Goal: Connect with others: Establish contact or relationships with other users

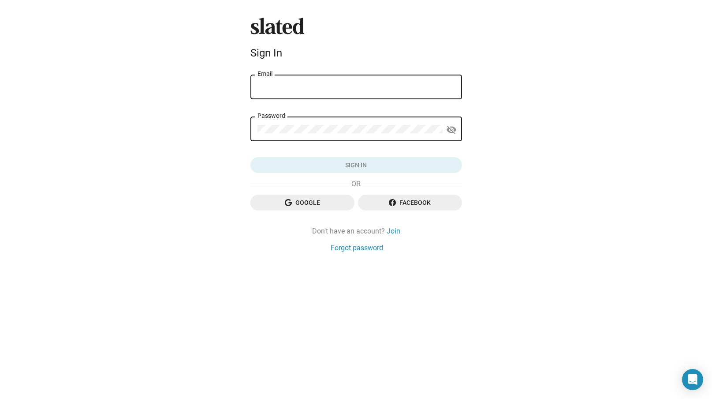
type input "[EMAIL_ADDRESS][DOMAIN_NAME]"
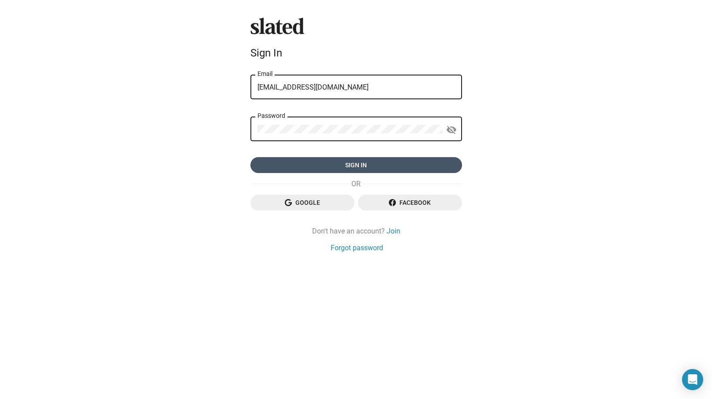
click at [370, 164] on span "Sign in" at bounding box center [357, 165] width 198 height 16
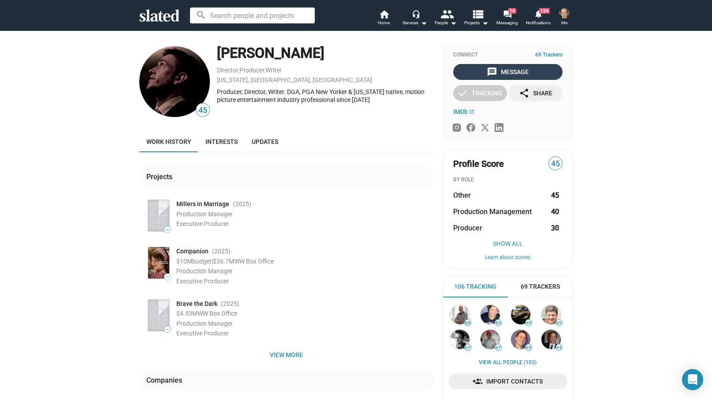
click at [501, 70] on div "message Message" at bounding box center [508, 72] width 42 height 16
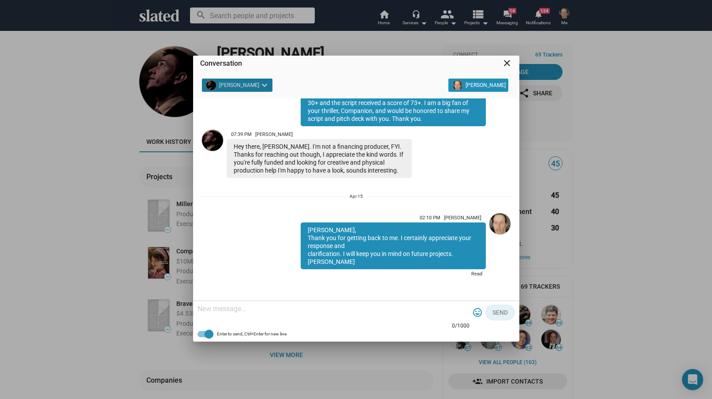
scroll to position [108, 0]
click at [508, 64] on mat-icon "close" at bounding box center [507, 63] width 11 height 11
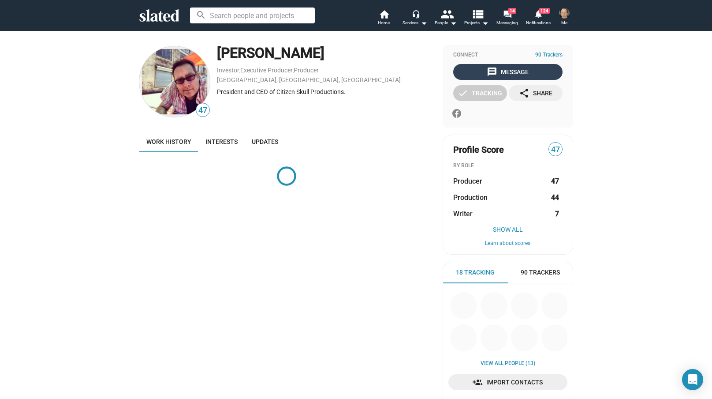
click at [514, 70] on div "message Message" at bounding box center [508, 72] width 42 height 16
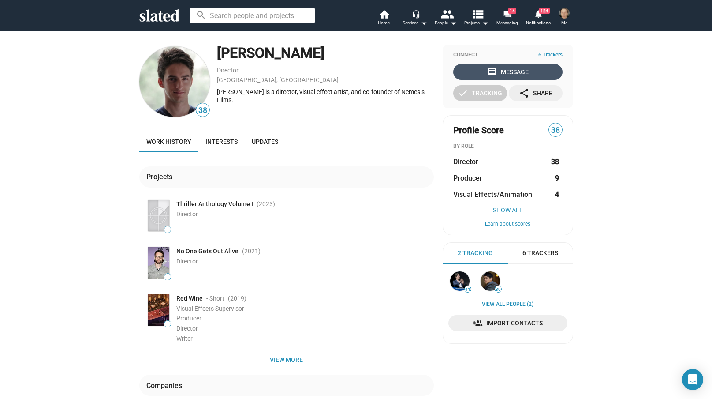
click at [516, 71] on div "message Message" at bounding box center [508, 72] width 42 height 16
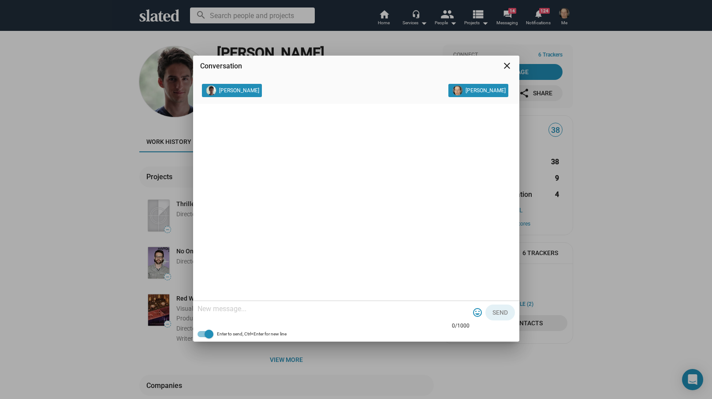
click at [508, 64] on mat-icon "close" at bounding box center [507, 65] width 11 height 11
